Goal: Task Accomplishment & Management: Complete application form

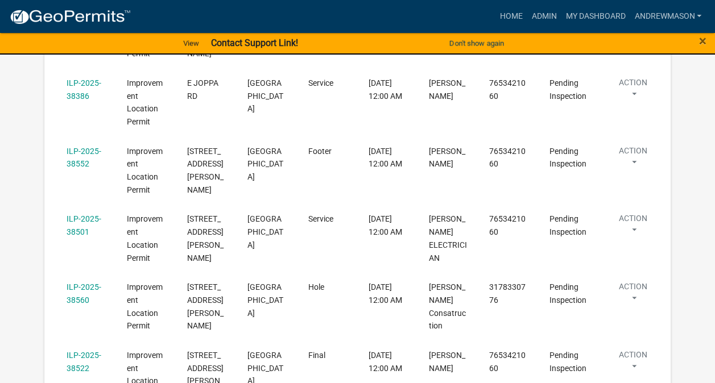
scroll to position [552, 0]
click at [85, 220] on link "ILP-2025-38501" at bounding box center [84, 225] width 35 height 22
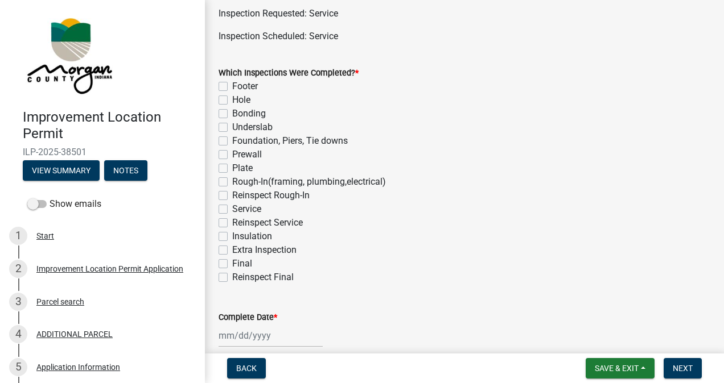
scroll to position [67, 0]
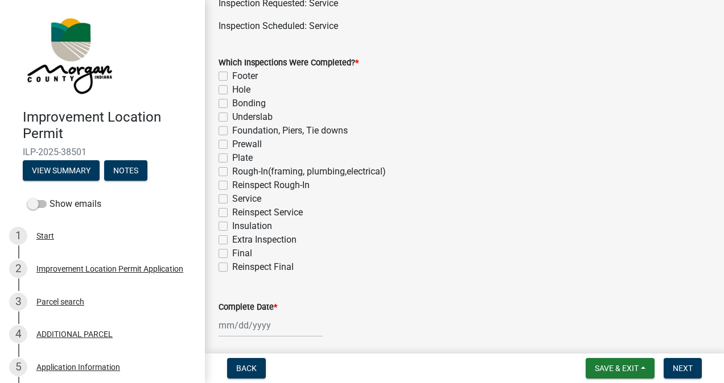
click at [232, 199] on label "Service" at bounding box center [246, 199] width 29 height 14
click at [232, 199] on input "Service" at bounding box center [235, 195] width 7 height 7
checkbox input "true"
checkbox input "false"
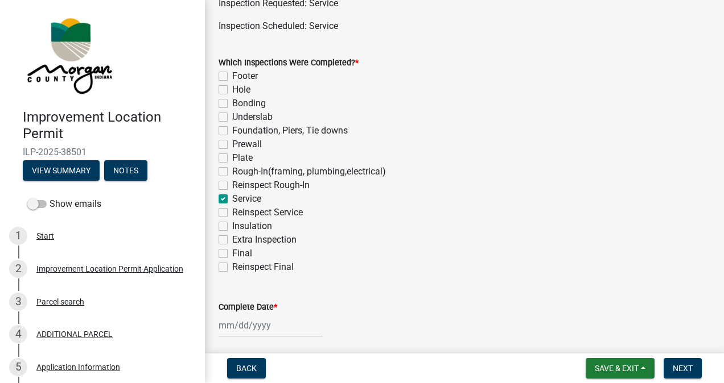
checkbox input "false"
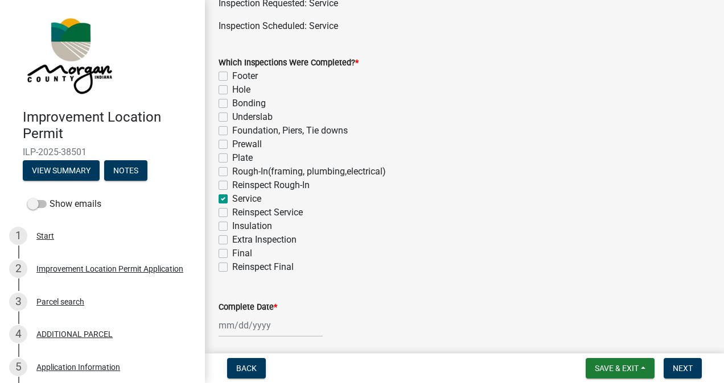
checkbox input "false"
checkbox input "true"
checkbox input "false"
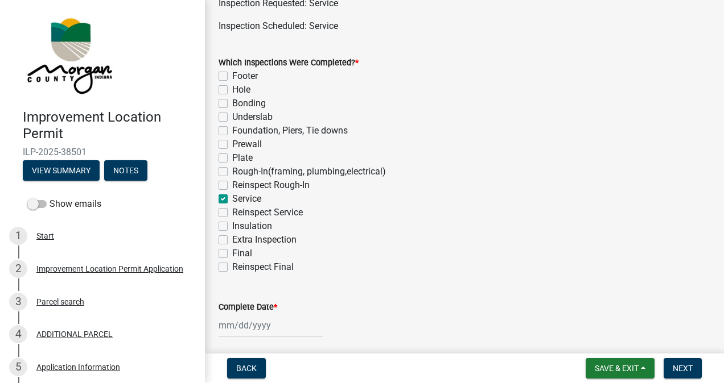
checkbox input "false"
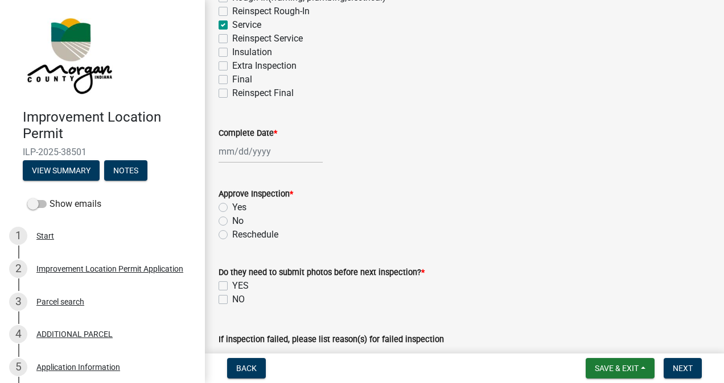
scroll to position [242, 0]
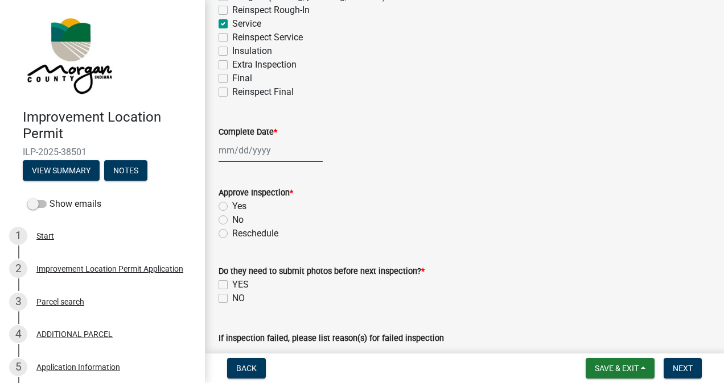
click at [258, 148] on div at bounding box center [270, 150] width 104 height 23
select select "9"
select select "2025"
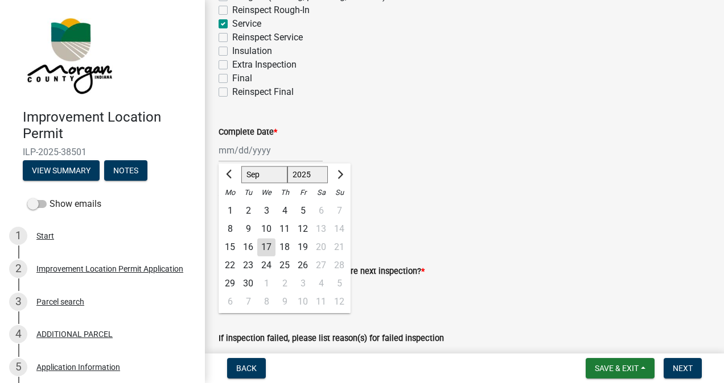
click at [270, 248] on div "17" at bounding box center [266, 247] width 18 height 18
type input "[DATE]"
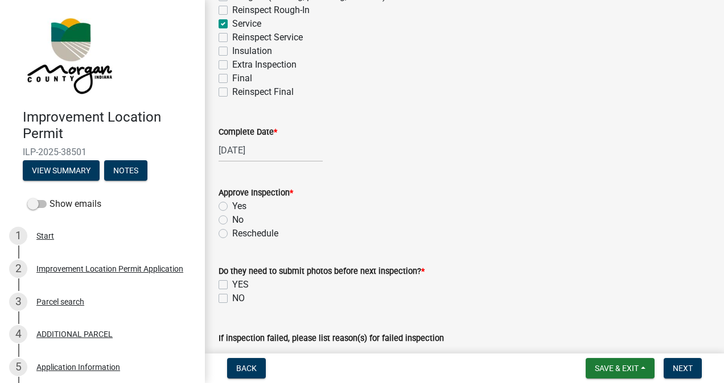
click at [232, 206] on label "Yes" at bounding box center [239, 207] width 14 height 14
click at [232, 206] on input "Yes" at bounding box center [235, 203] width 7 height 7
radio input "true"
click at [232, 301] on label "NO" at bounding box center [238, 299] width 13 height 14
click at [232, 299] on input "NO" at bounding box center [235, 295] width 7 height 7
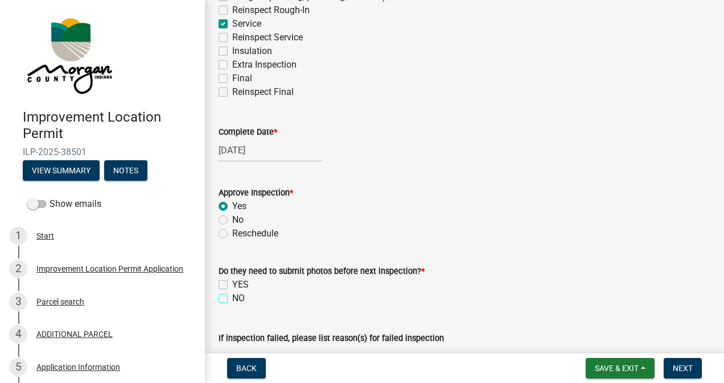
checkbox input "true"
checkbox input "false"
checkbox input "true"
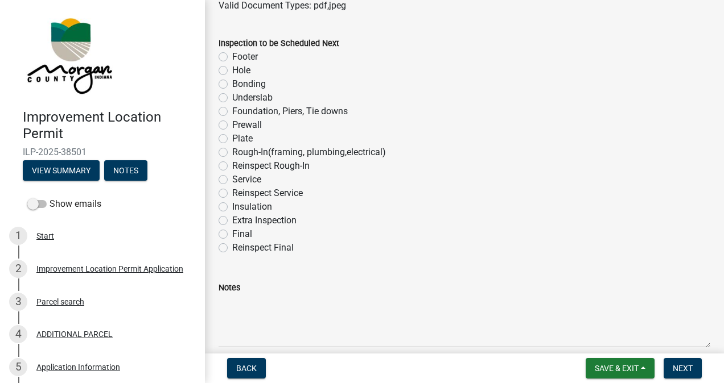
scroll to position [714, 0]
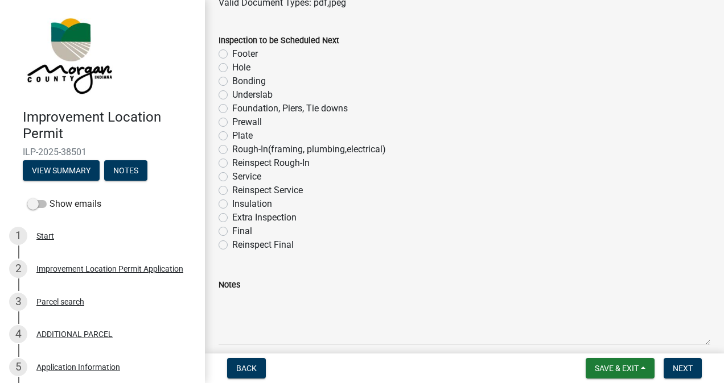
click at [232, 231] on label "Final" at bounding box center [242, 232] width 20 height 14
click at [232, 231] on input "Final" at bounding box center [235, 228] width 7 height 7
radio input "true"
click at [683, 368] on span "Next" at bounding box center [682, 368] width 20 height 9
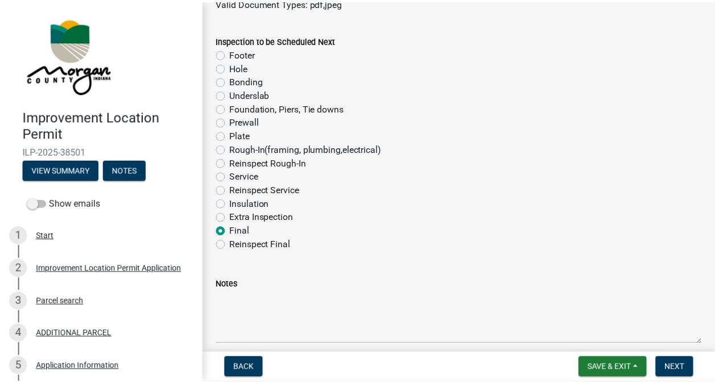
scroll to position [0, 0]
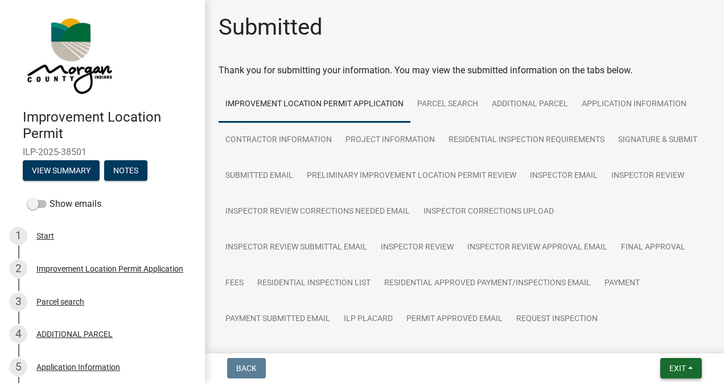
click at [674, 367] on span "Exit" at bounding box center [677, 368] width 16 height 9
click at [662, 338] on button "Save & Exit" at bounding box center [656, 338] width 91 height 27
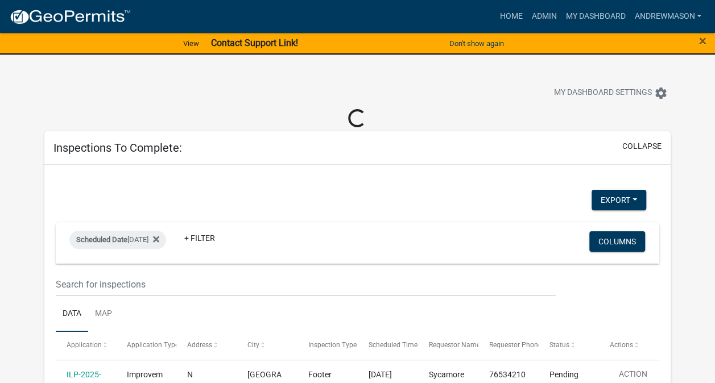
select select "3: 100"
